Goal: Use online tool/utility: Utilize a website feature to perform a specific function

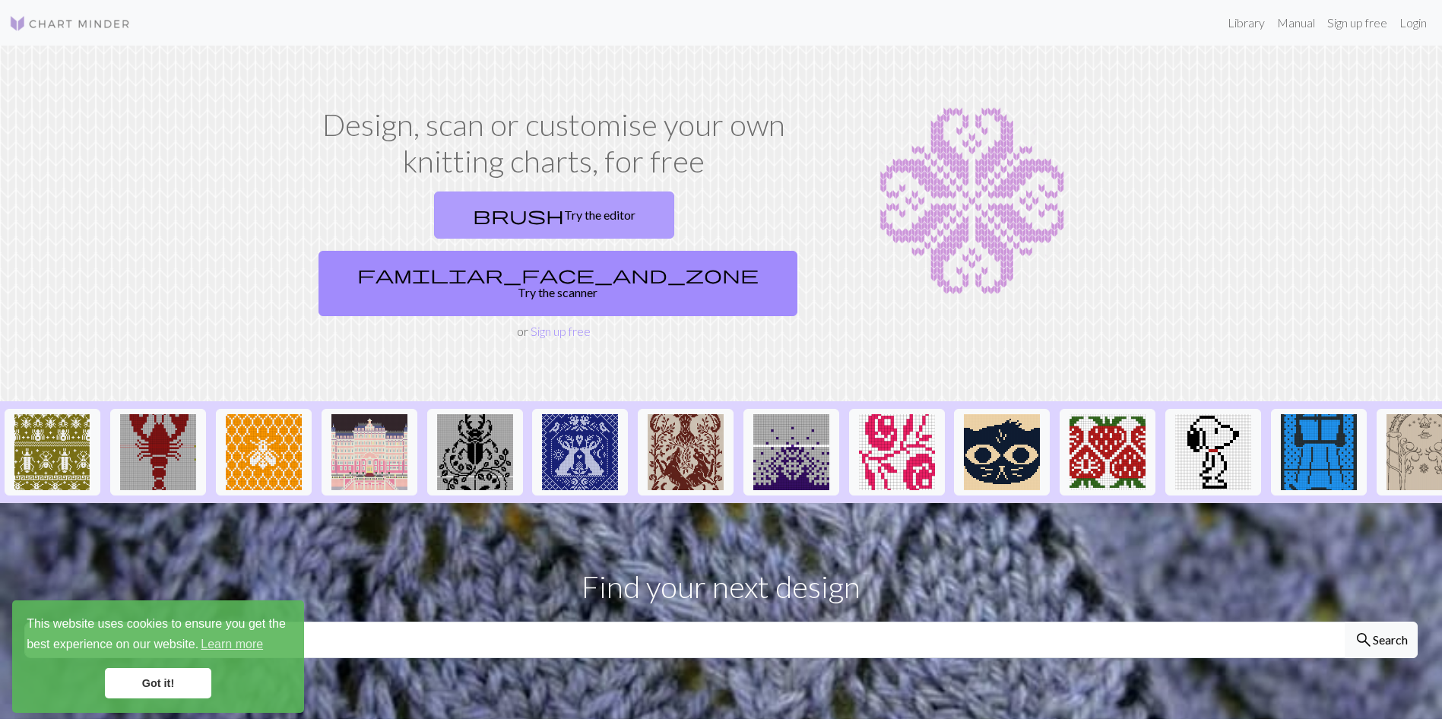
click at [434, 214] on link "brush Try the editor" at bounding box center [554, 214] width 240 height 47
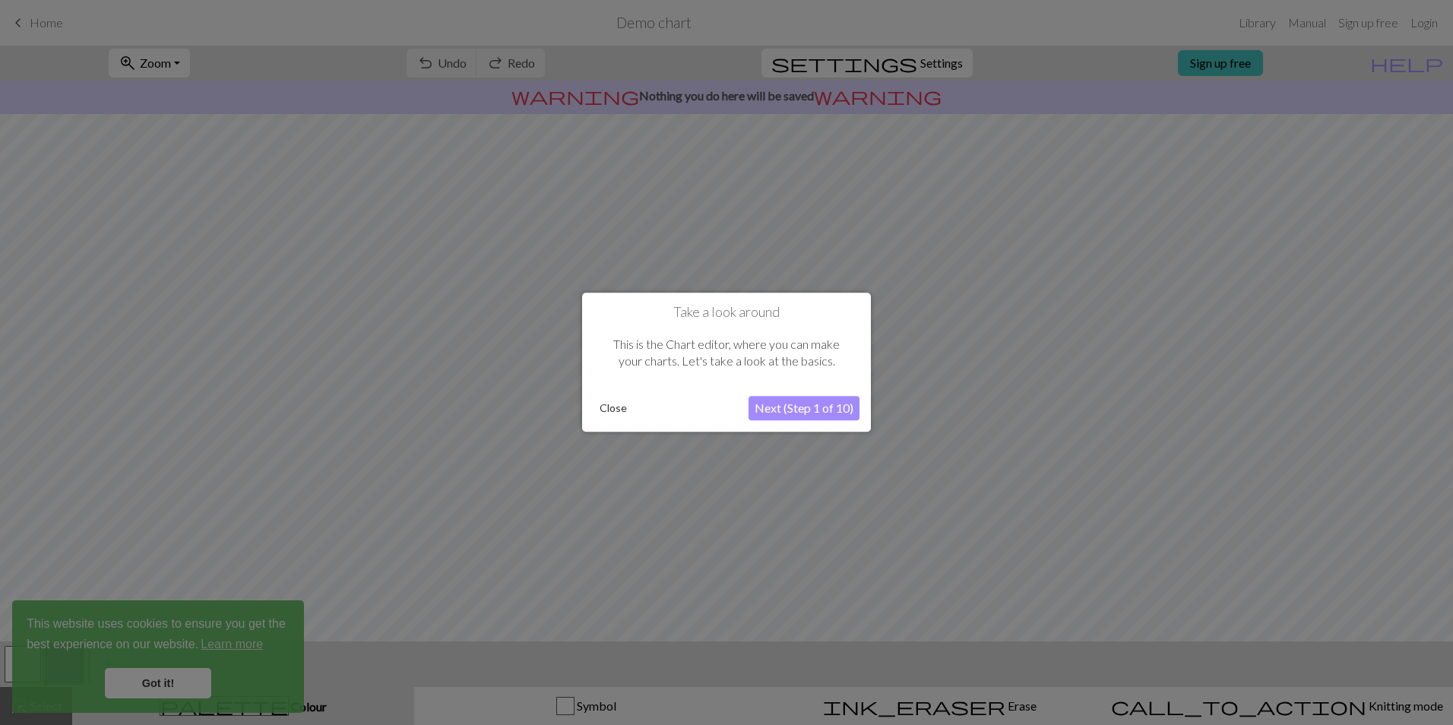
click at [823, 402] on button "Next (Step 1 of 10)" at bounding box center [803, 409] width 111 height 24
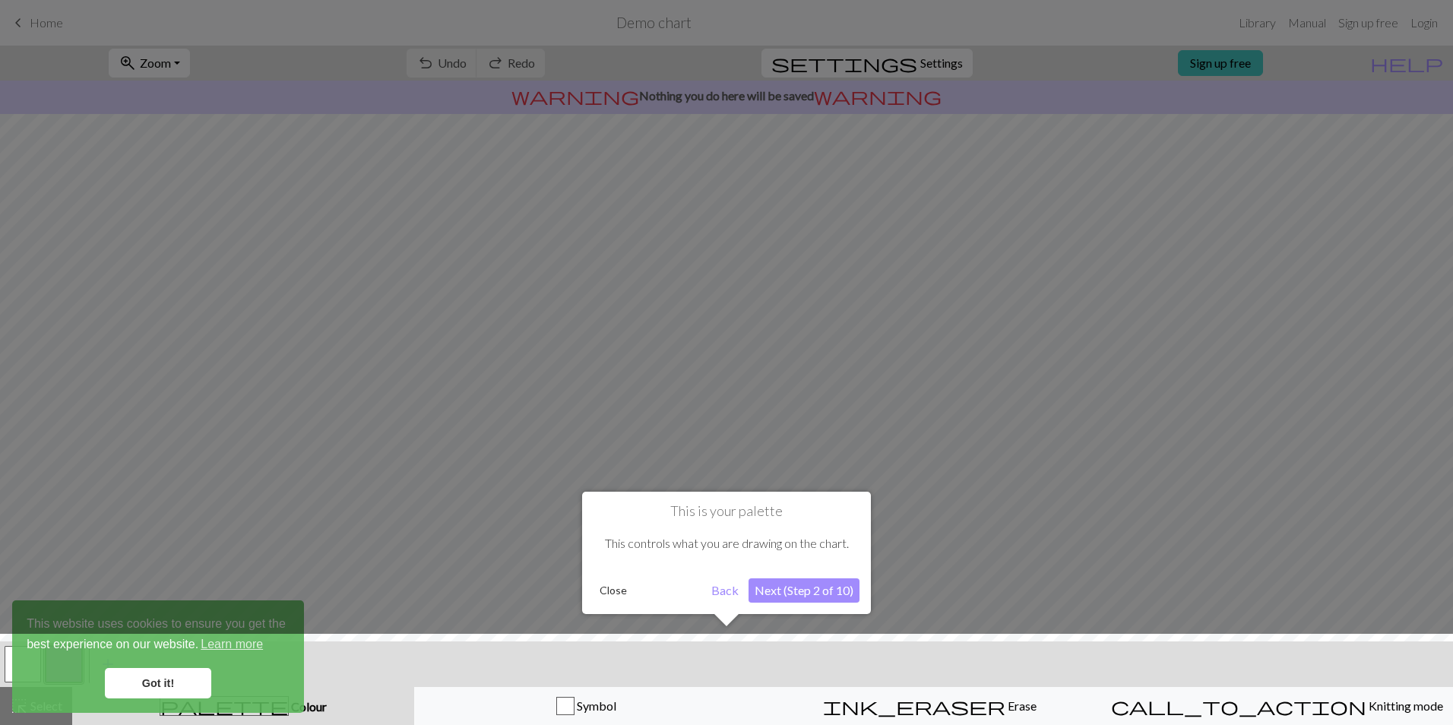
click at [793, 587] on button "Next (Step 2 of 10)" at bounding box center [803, 590] width 111 height 24
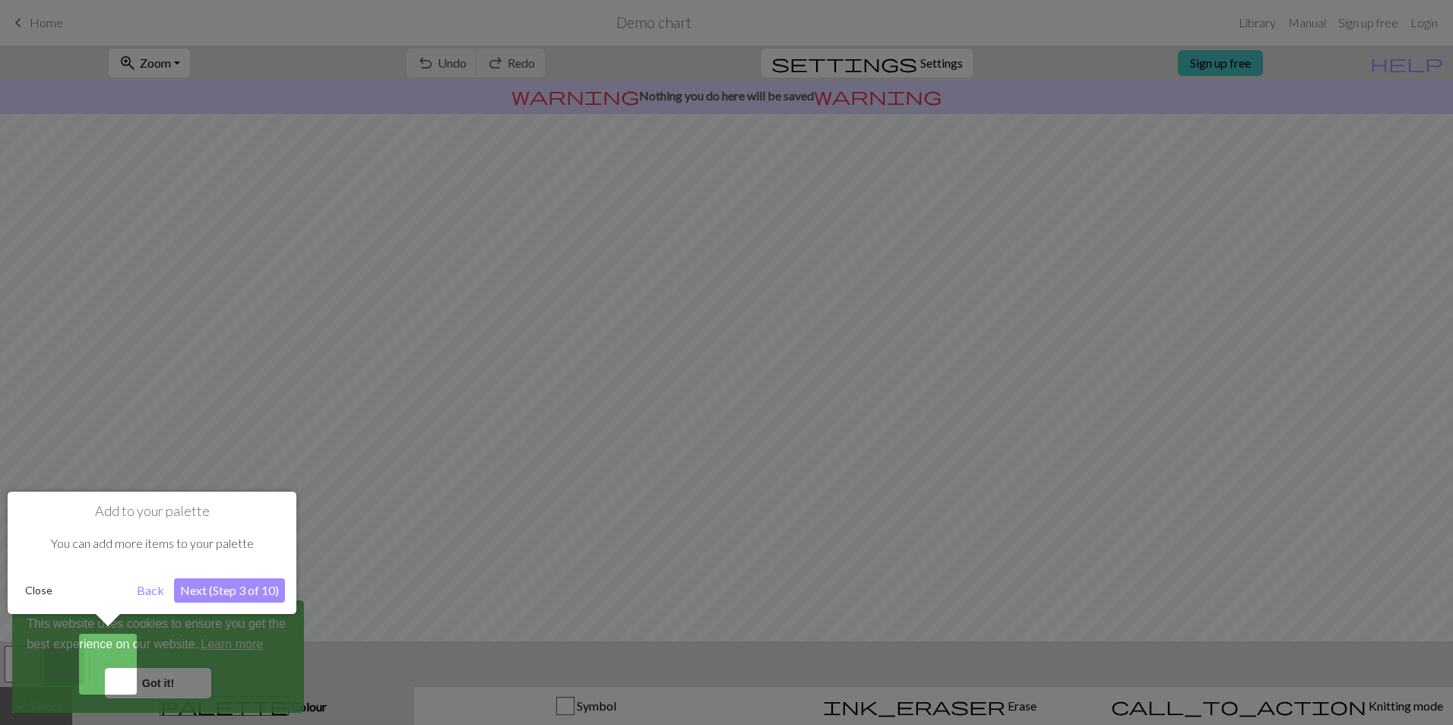
click at [32, 588] on button "Close" at bounding box center [39, 590] width 40 height 23
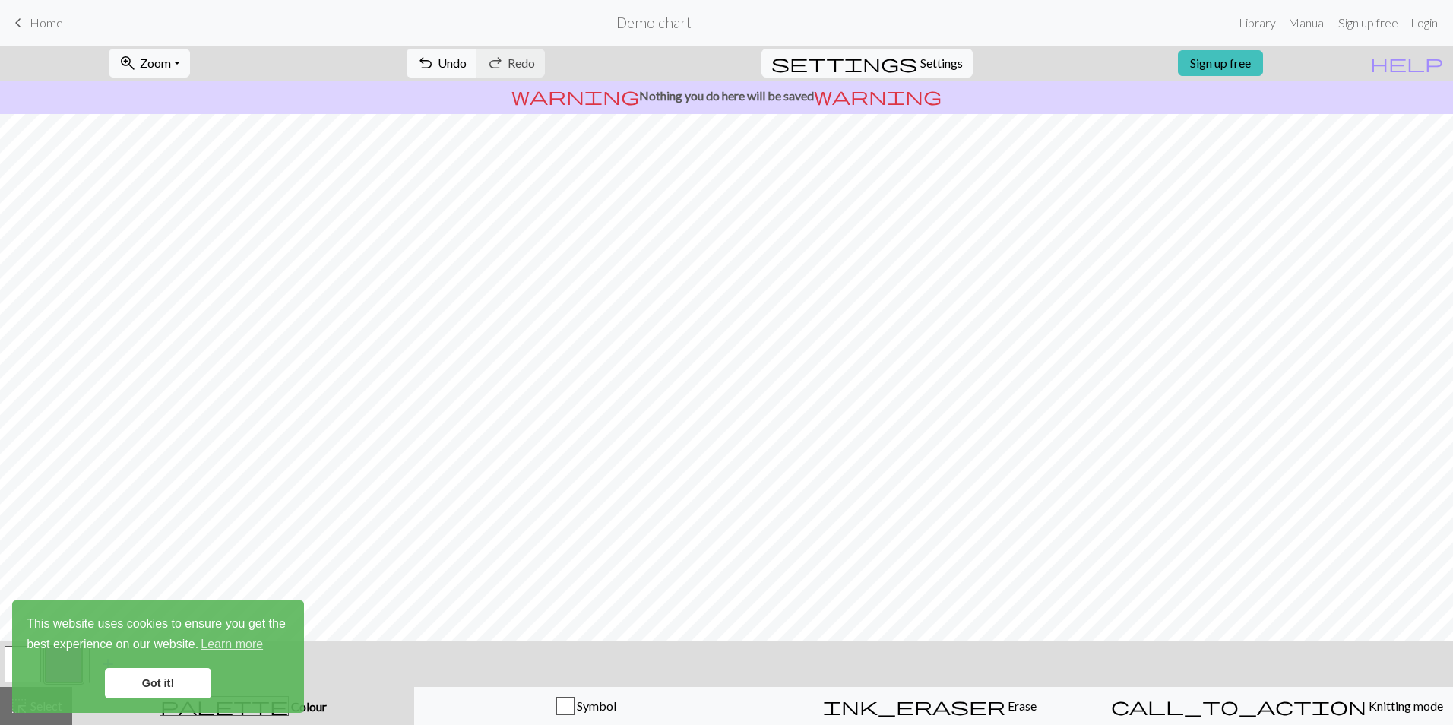
click at [187, 676] on link "Got it!" at bounding box center [158, 683] width 106 height 30
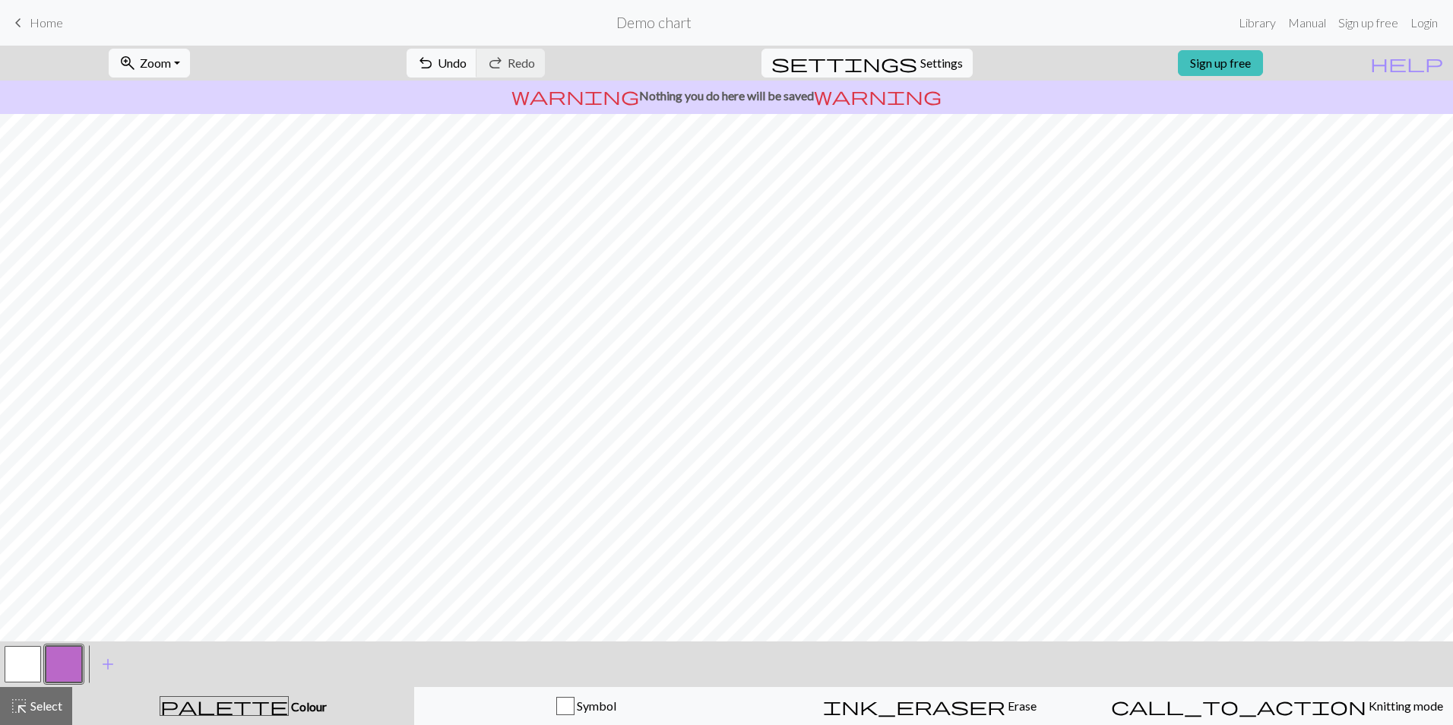
click at [29, 667] on button "button" at bounding box center [23, 664] width 36 height 36
click at [36, 673] on button "button" at bounding box center [23, 664] width 36 height 36
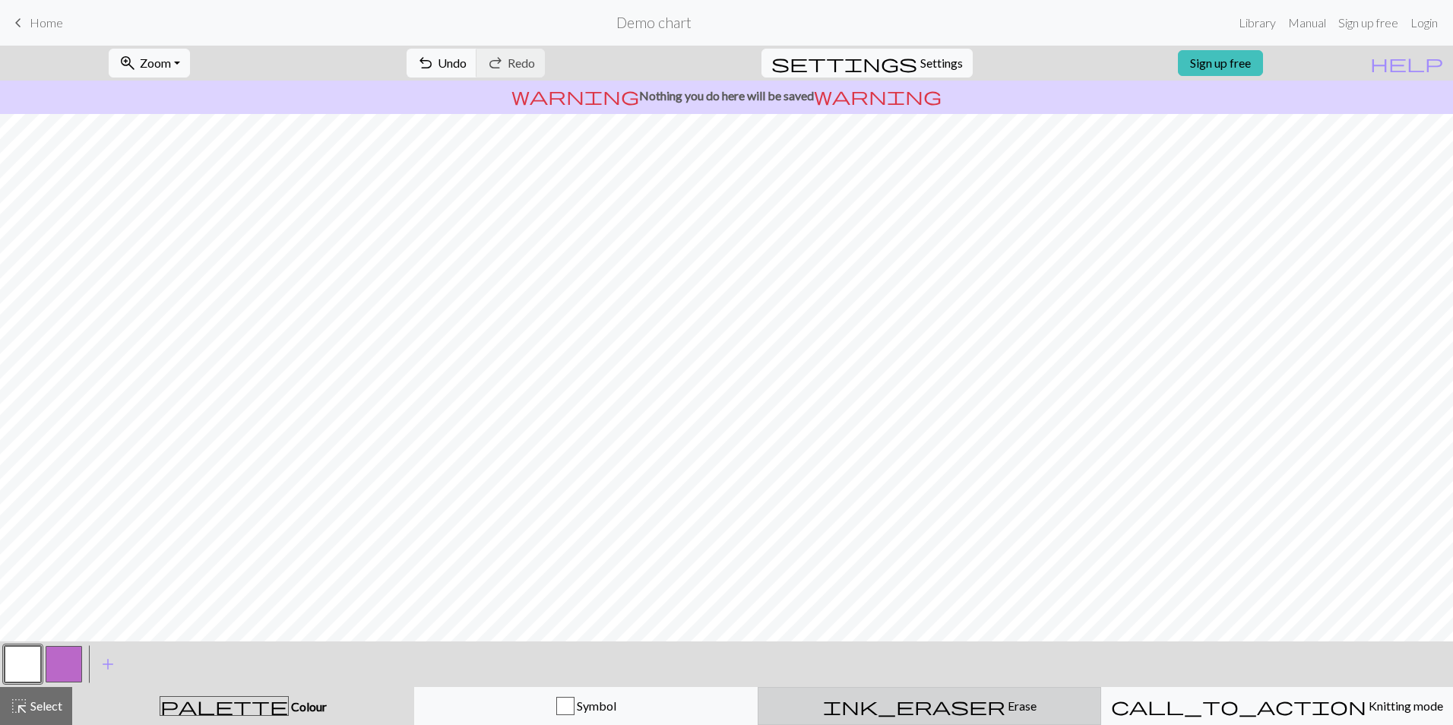
drag, startPoint x: 933, startPoint y: 718, endPoint x: 925, endPoint y: 695, distance: 25.0
click at [933, 719] on button "ink_eraser Erase Erase" at bounding box center [929, 706] width 343 height 38
